Goal: Information Seeking & Learning: Learn about a topic

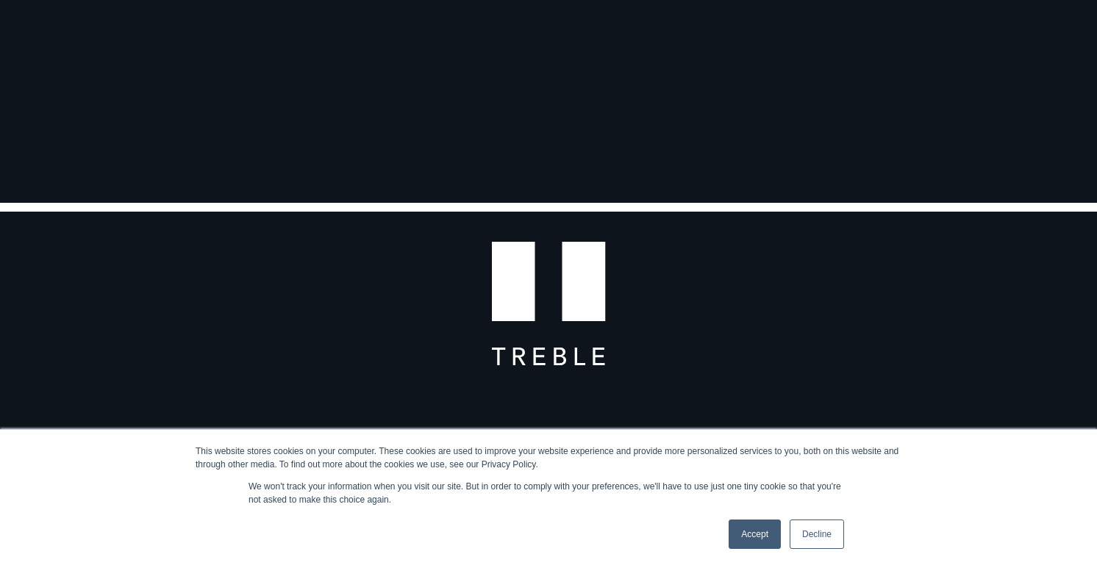
click at [751, 535] on link "Accept" at bounding box center [754, 534] width 52 height 29
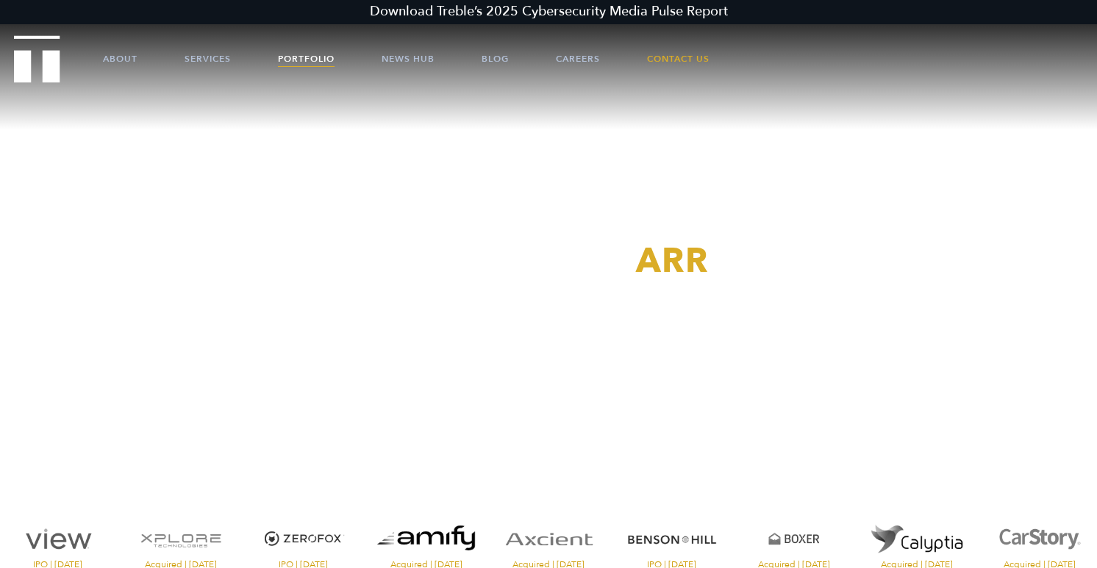
click at [299, 56] on link "Portfolio" at bounding box center [306, 59] width 57 height 44
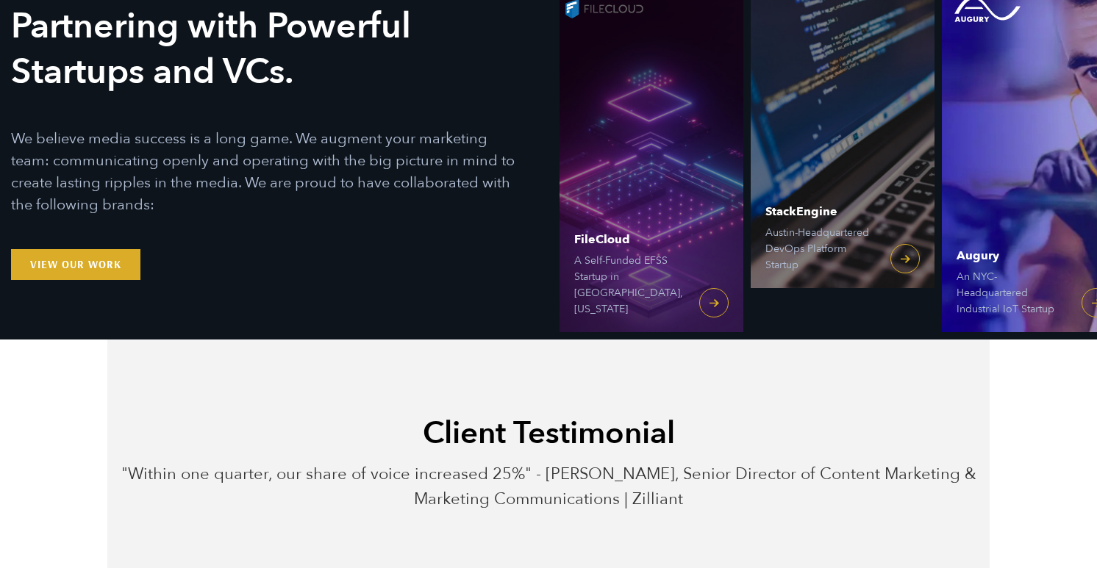
scroll to position [168, 0]
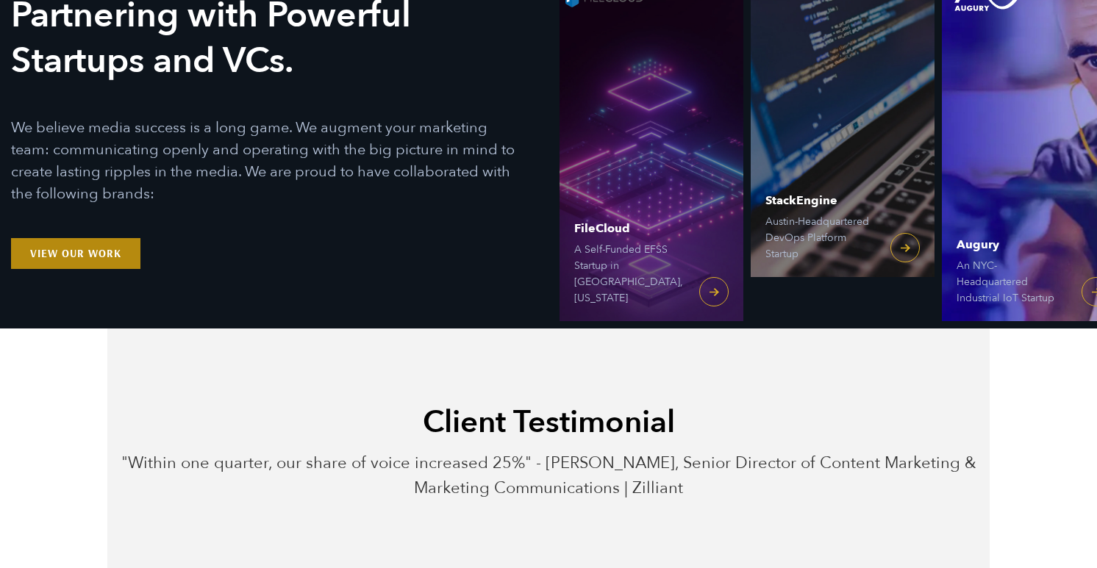
click at [115, 264] on link "View Our Work" at bounding box center [75, 253] width 129 height 31
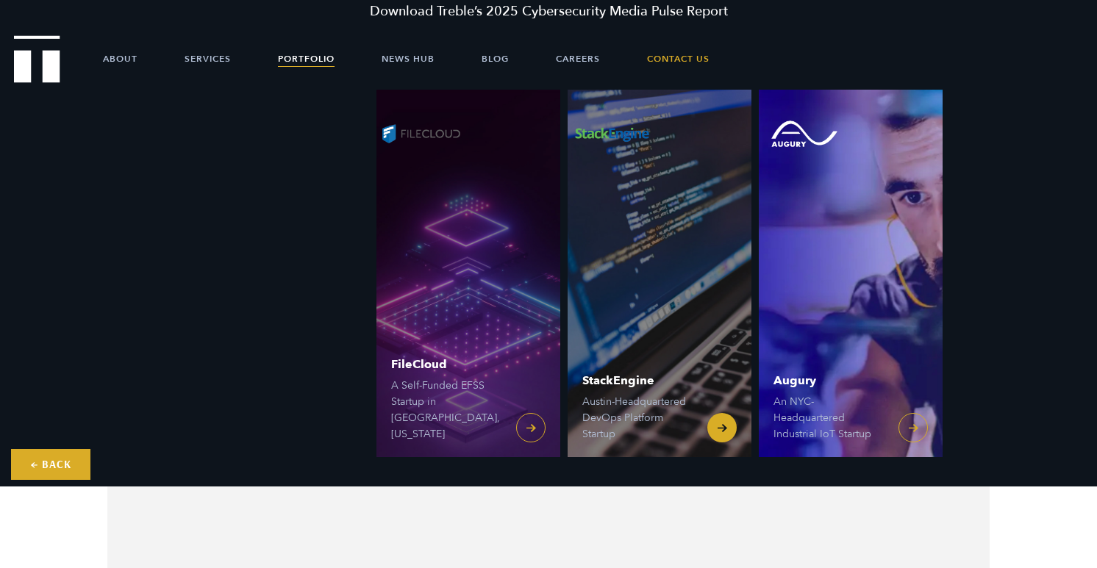
scroll to position [8, 0]
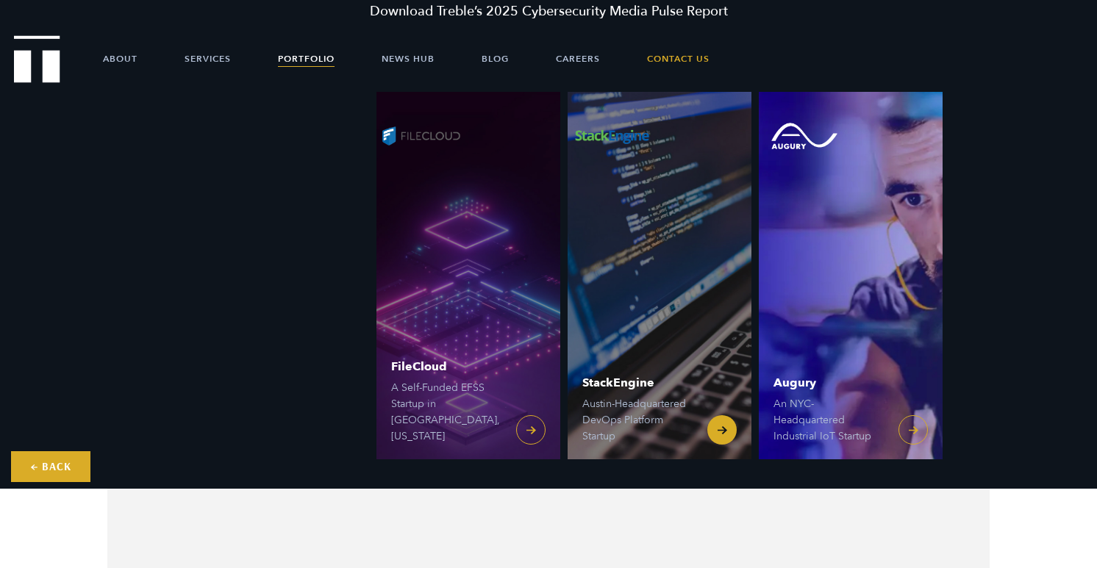
click at [692, 263] on link "StackEngine Austin-Headquartered DevOps Platform Startup" at bounding box center [659, 275] width 184 height 367
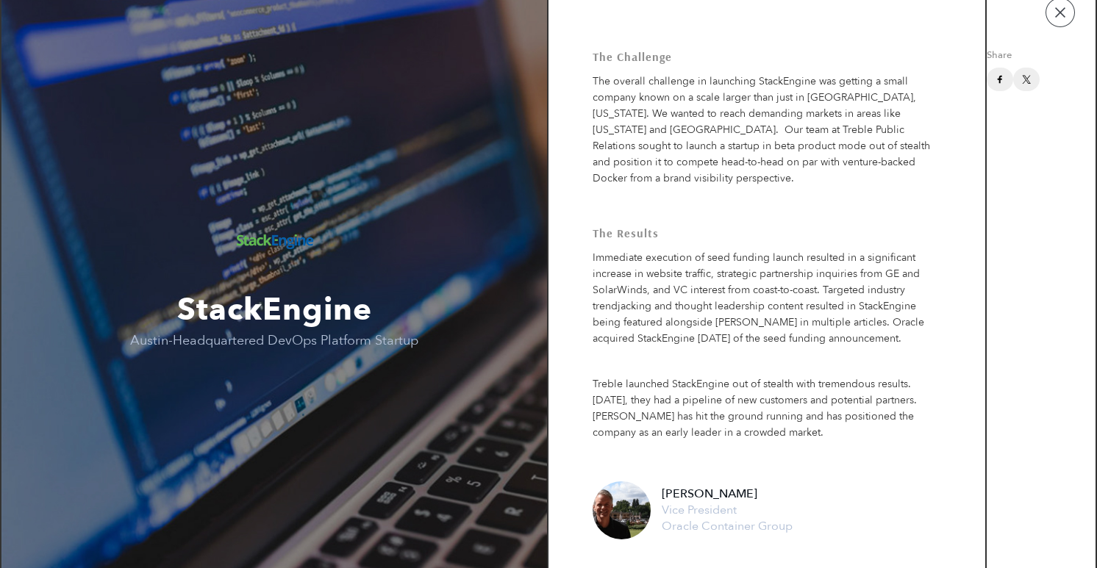
scroll to position [24, 0]
click at [1063, 29] on td "Share" at bounding box center [1040, 338] width 109 height 720
click at [1066, 15] on button "button" at bounding box center [1059, 13] width 29 height 29
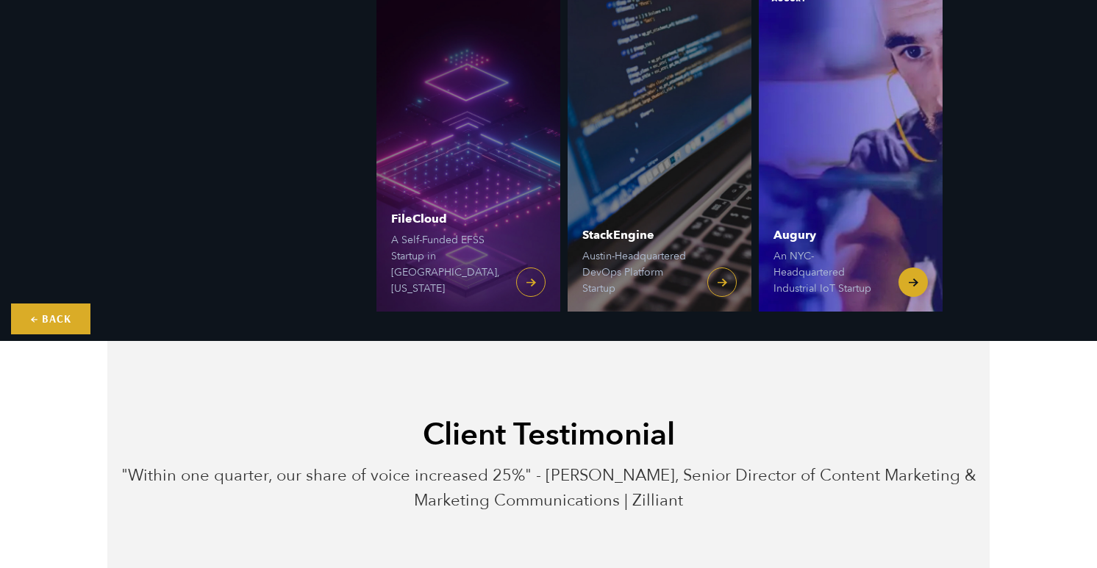
click at [916, 289] on link "Augury An [GEOGRAPHIC_DATA]-Headquartered Industrial IoT Startup" at bounding box center [850, 127] width 184 height 367
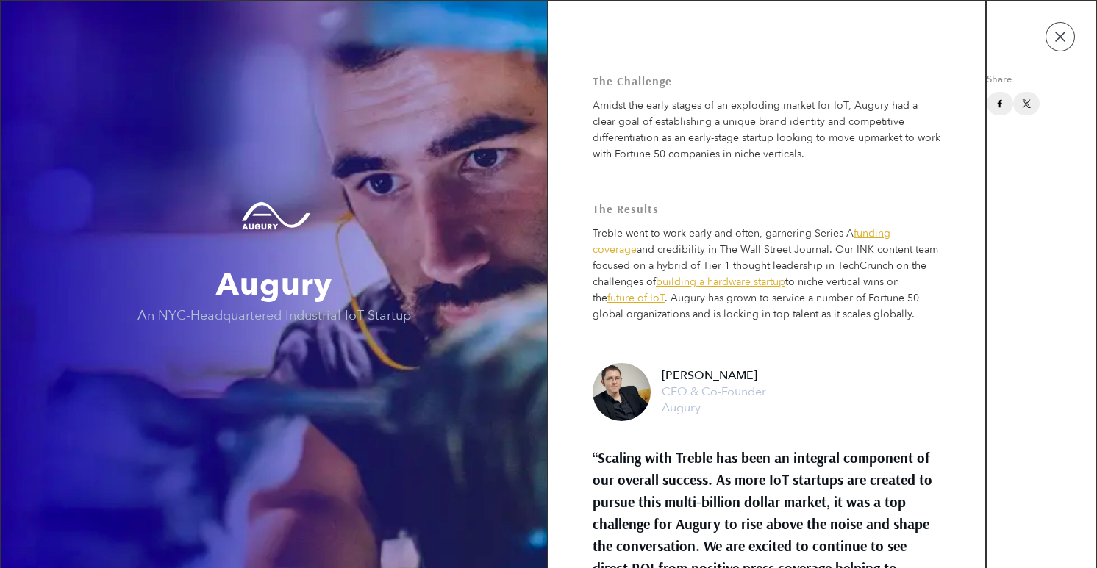
scroll to position [1, 0]
click at [1068, 41] on button "button" at bounding box center [1059, 36] width 29 height 29
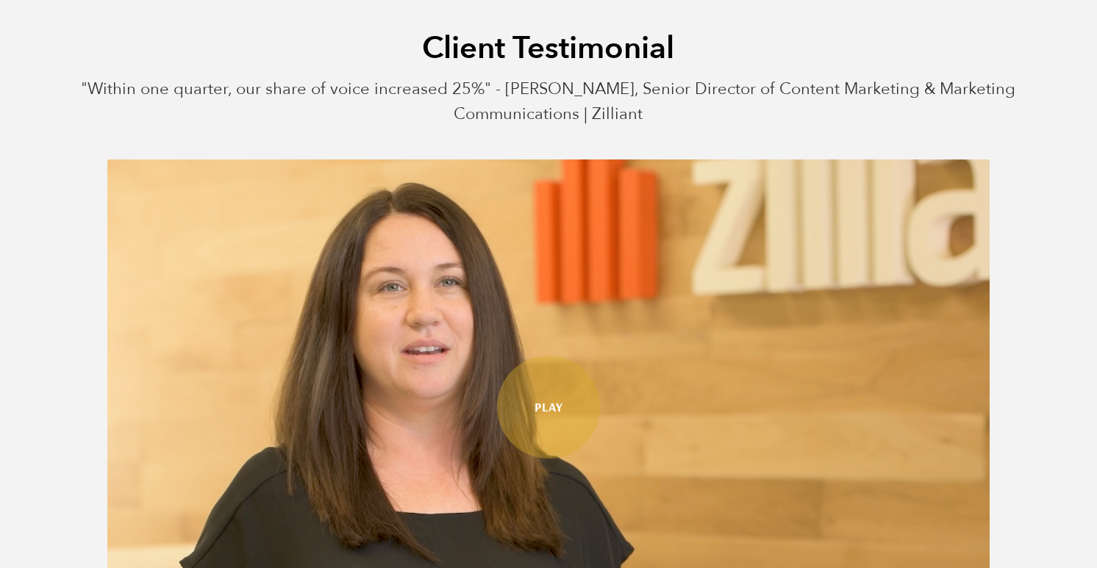
scroll to position [690, 0]
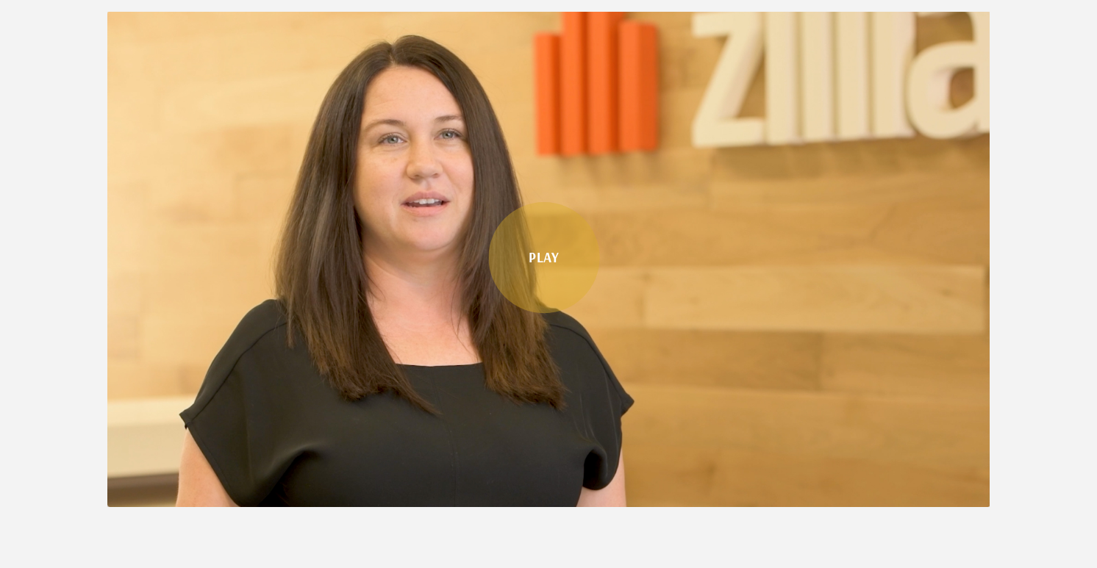
click at [556, 257] on link "Play" at bounding box center [543, 257] width 111 height 111
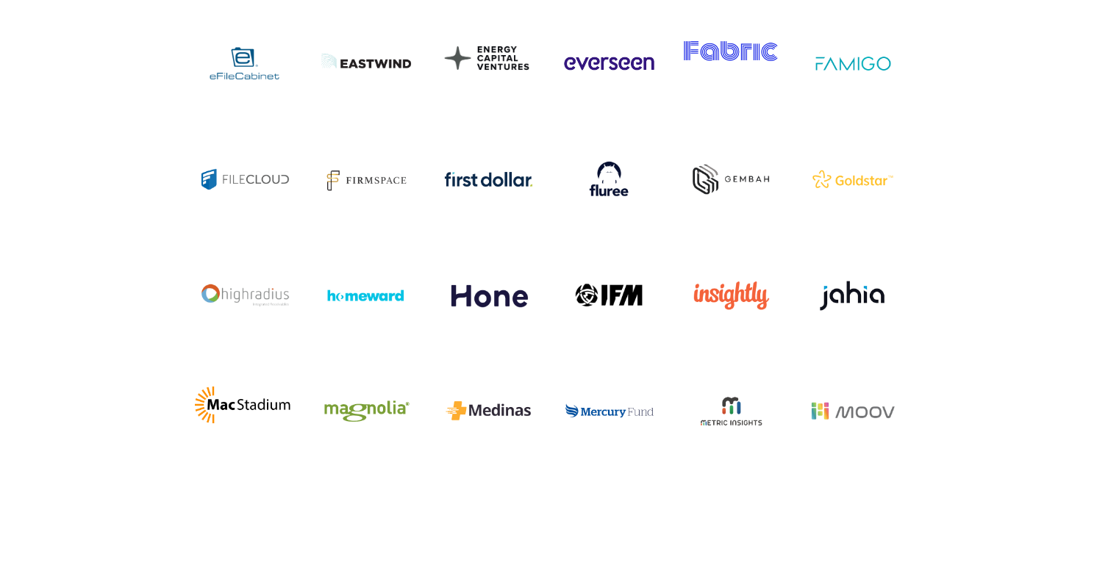
scroll to position [4135, 0]
